Goal: Connect with others: Connect with others

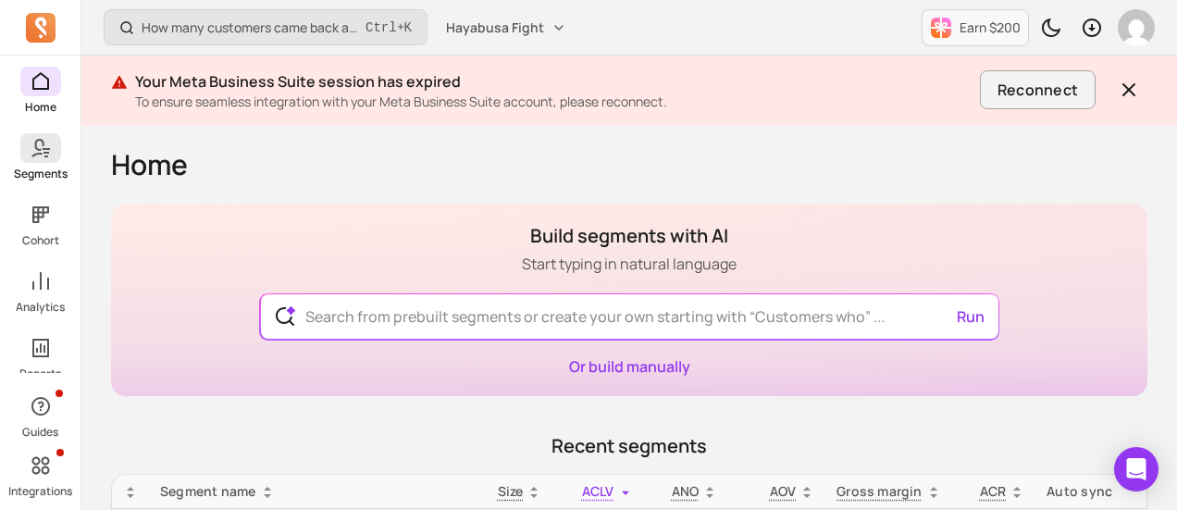
click at [28, 158] on span at bounding box center [40, 148] width 41 height 30
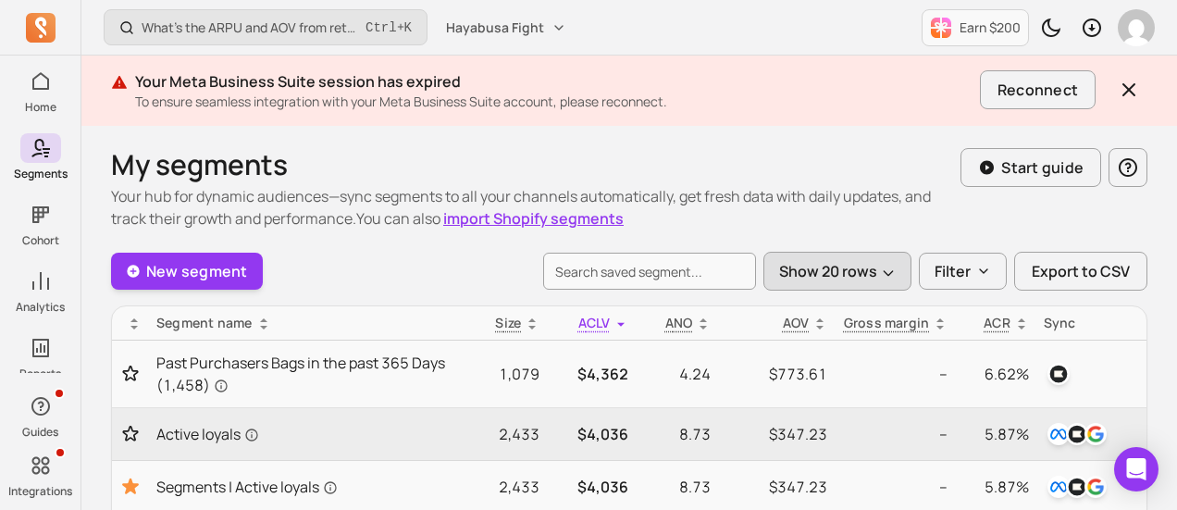
click at [886, 266] on icon "button" at bounding box center [888, 273] width 15 height 15
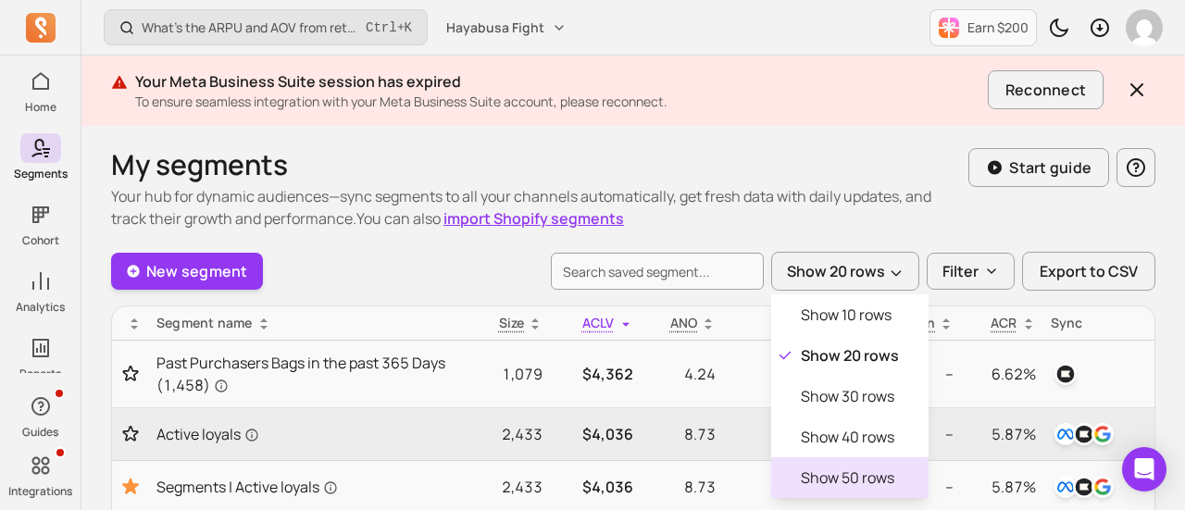
click at [853, 467] on p "Show 50 rows" at bounding box center [847, 478] width 93 height 22
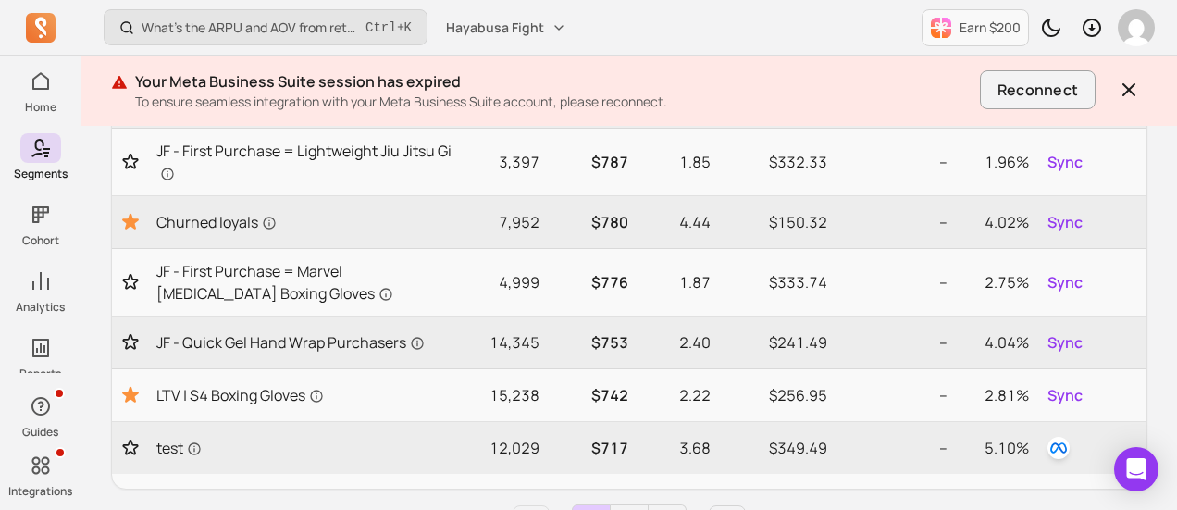
scroll to position [2820, 0]
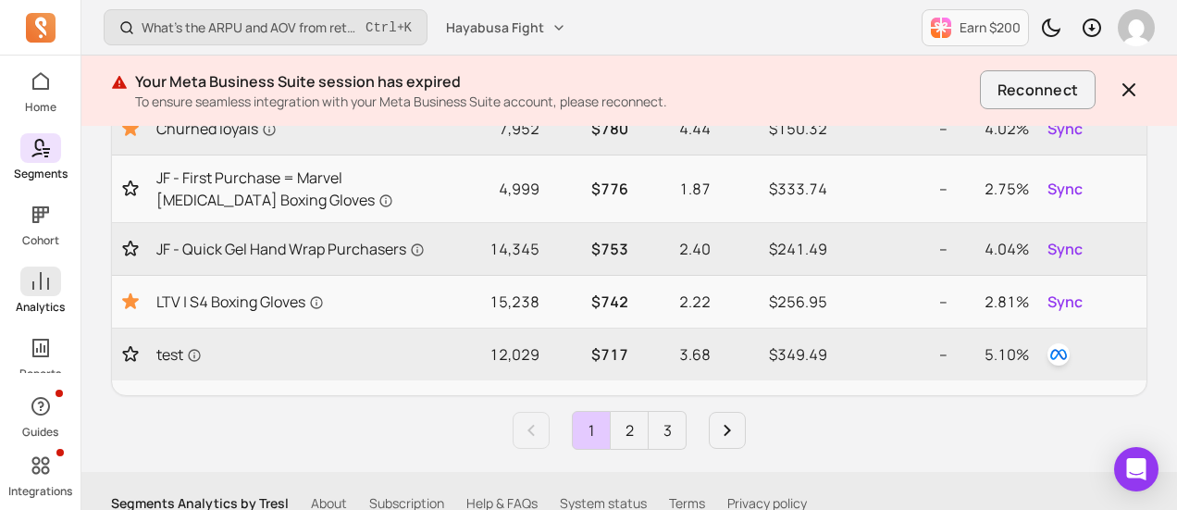
click at [50, 293] on span at bounding box center [40, 282] width 41 height 30
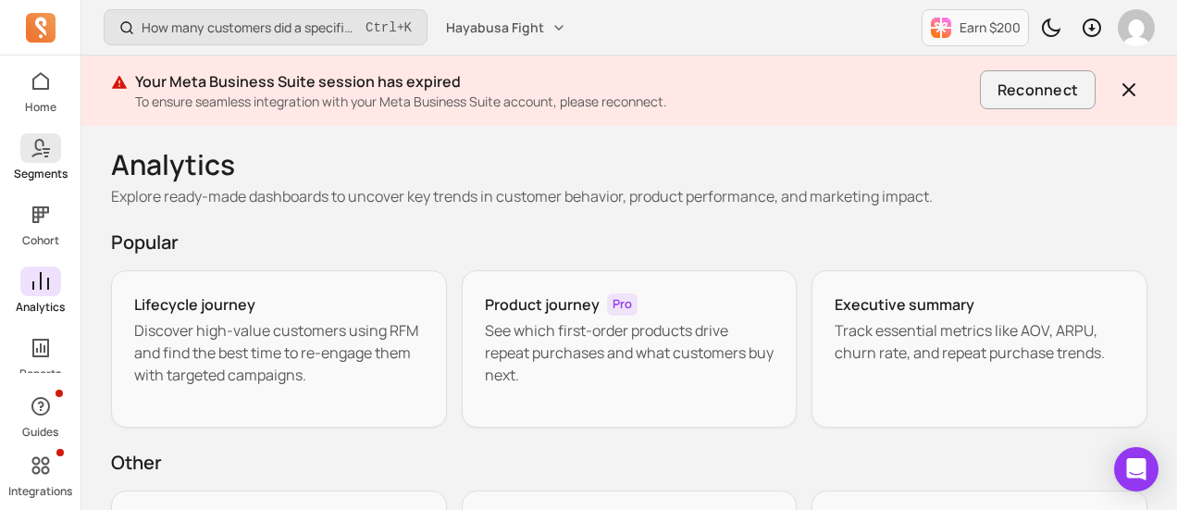
click at [30, 156] on icon at bounding box center [41, 148] width 22 height 22
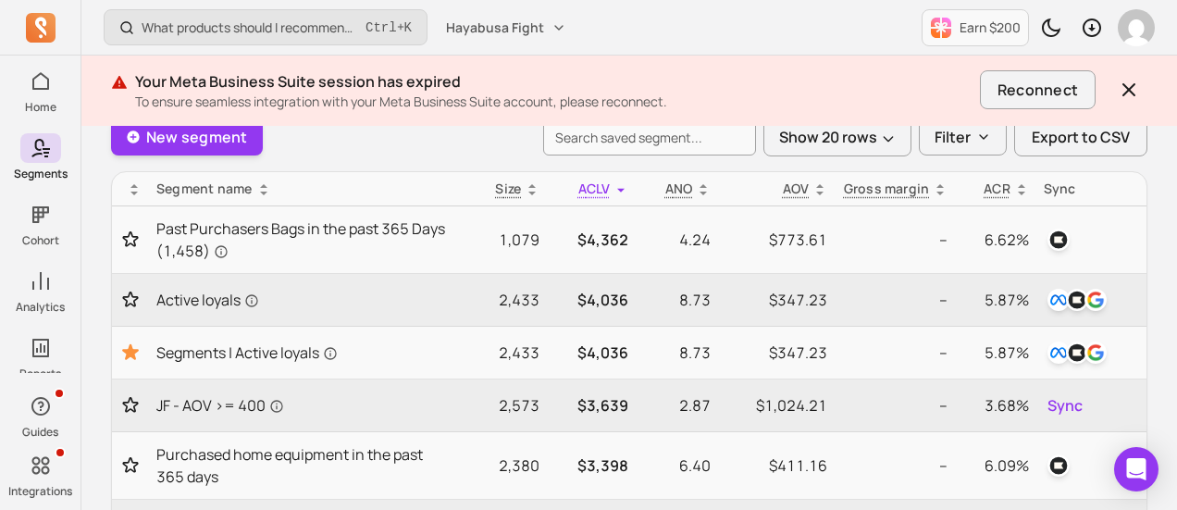
scroll to position [133, 0]
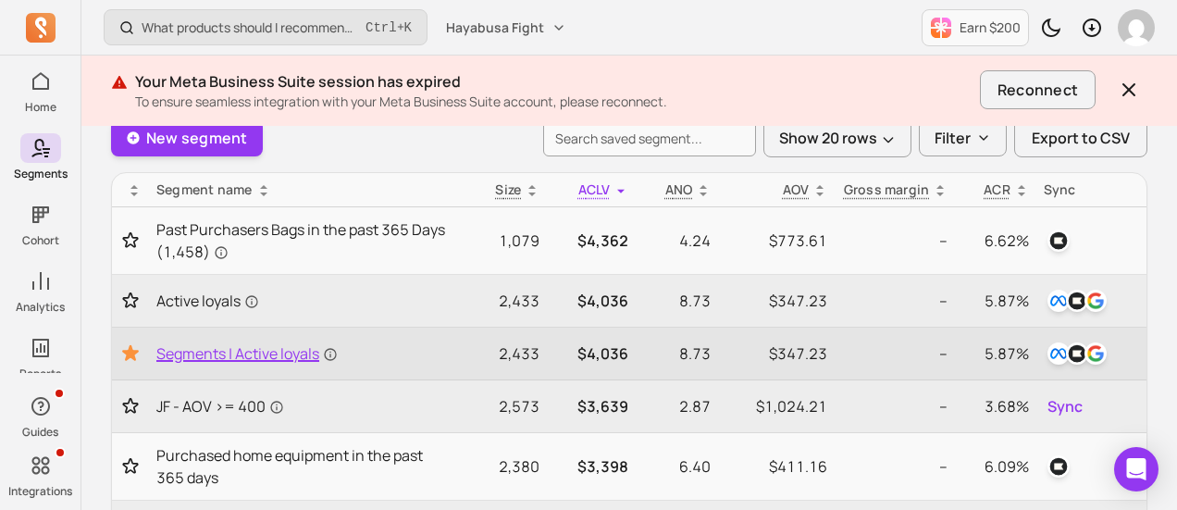
click at [257, 355] on span "Segments | Active loyals" at bounding box center [246, 353] width 181 height 22
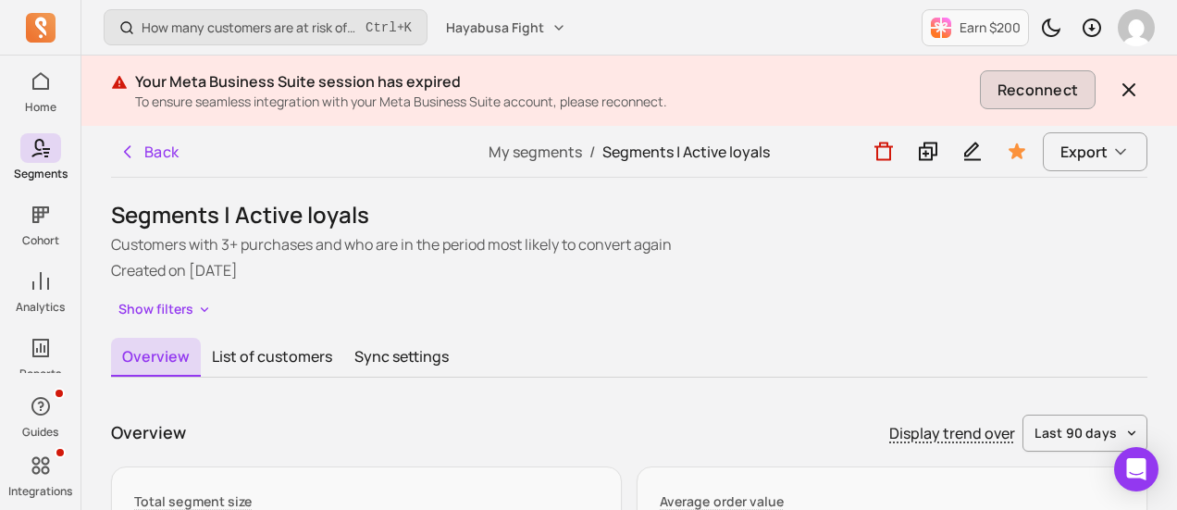
click at [1008, 77] on button "Reconnect" at bounding box center [1038, 89] width 116 height 39
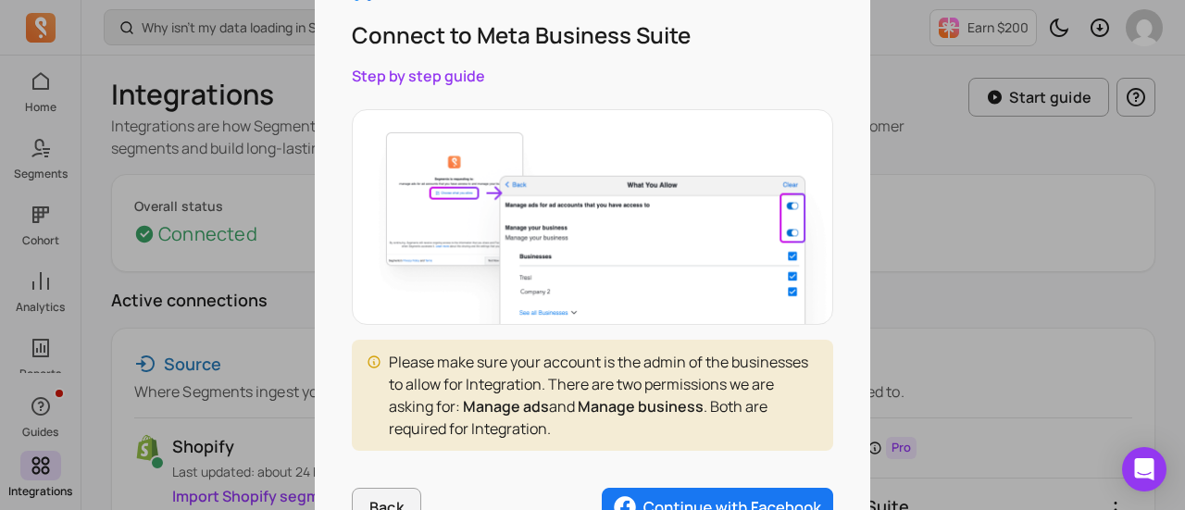
click at [698, 501] on img "button" at bounding box center [717, 507] width 231 height 39
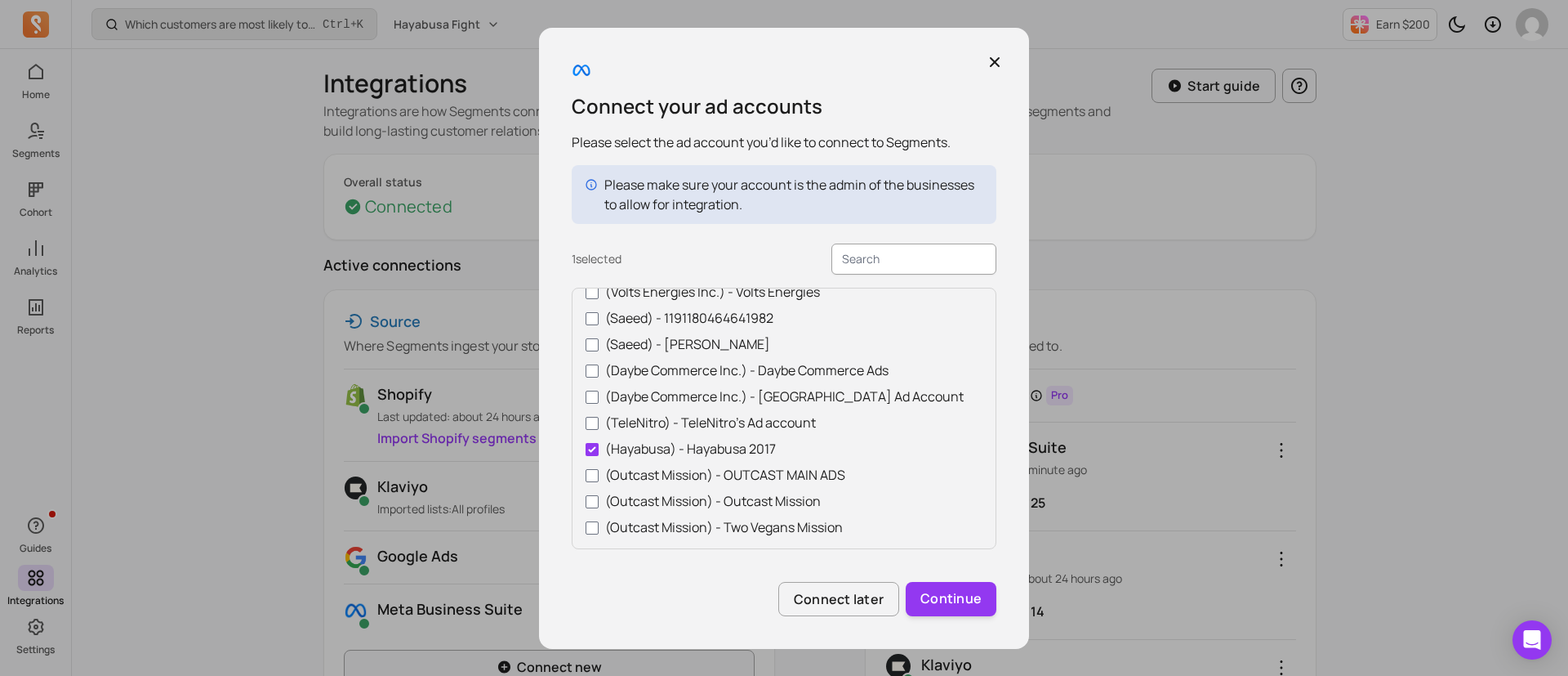
scroll to position [47, 0]
drag, startPoint x: 1008, startPoint y: 1, endPoint x: 979, endPoint y: 589, distance: 588.7
click at [979, 449] on button "Continue" at bounding box center [951, 598] width 91 height 34
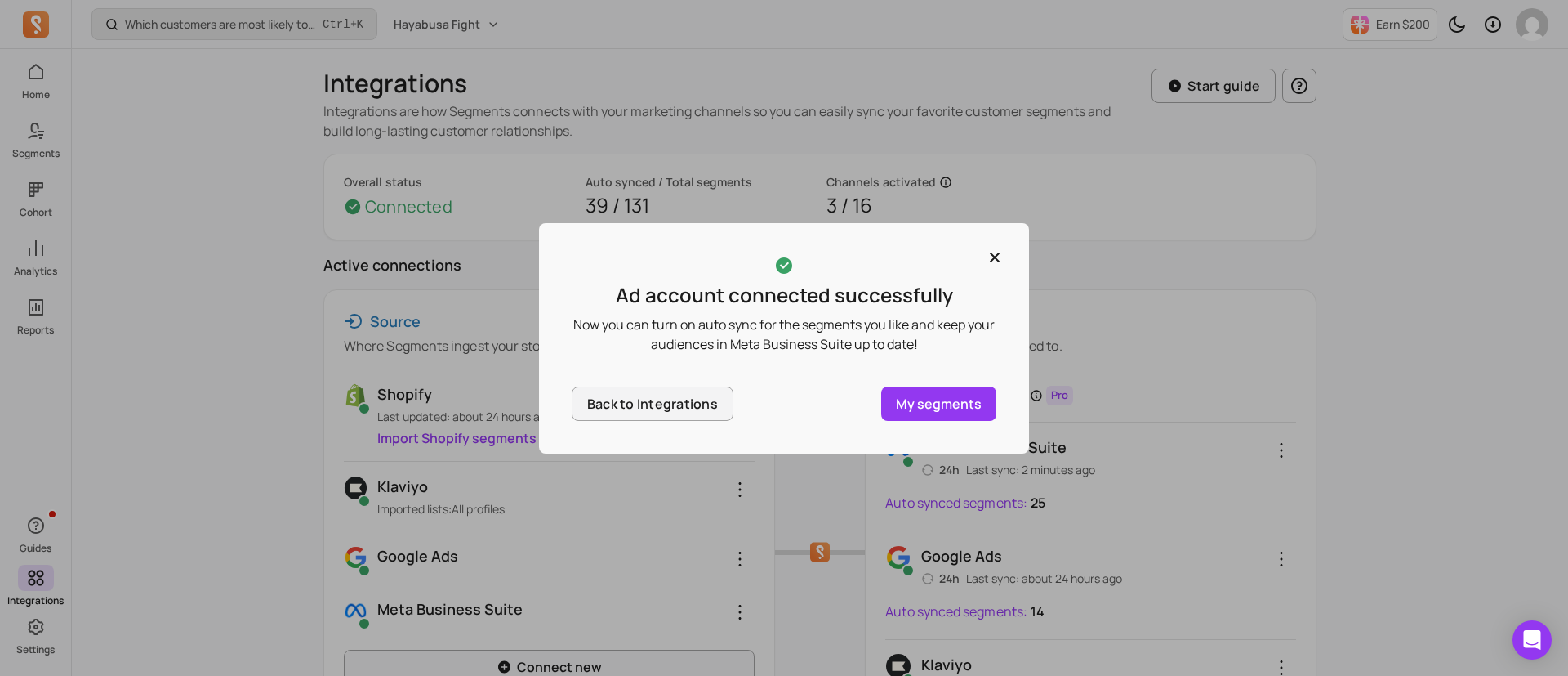
click at [957, 394] on p "My segments" at bounding box center [938, 403] width 86 height 19
